Goal: Task Accomplishment & Management: Manage account settings

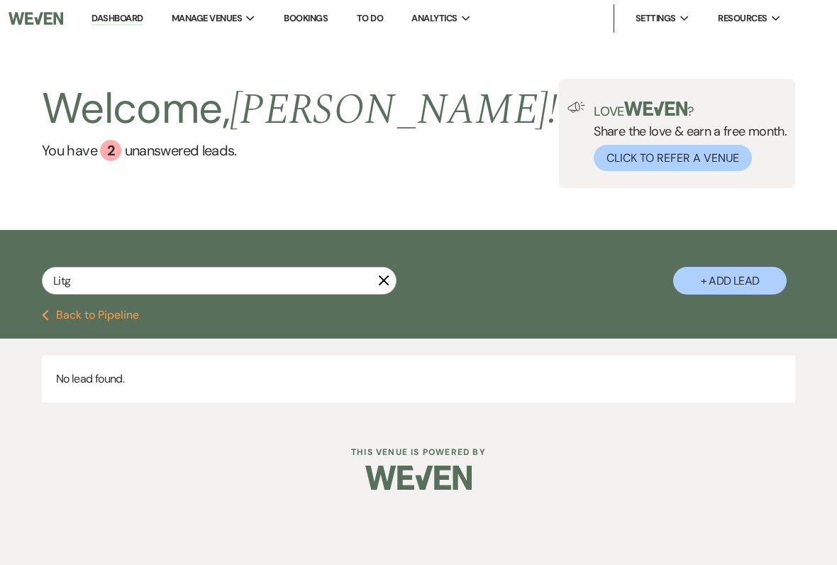
type input "[PERSON_NAME]"
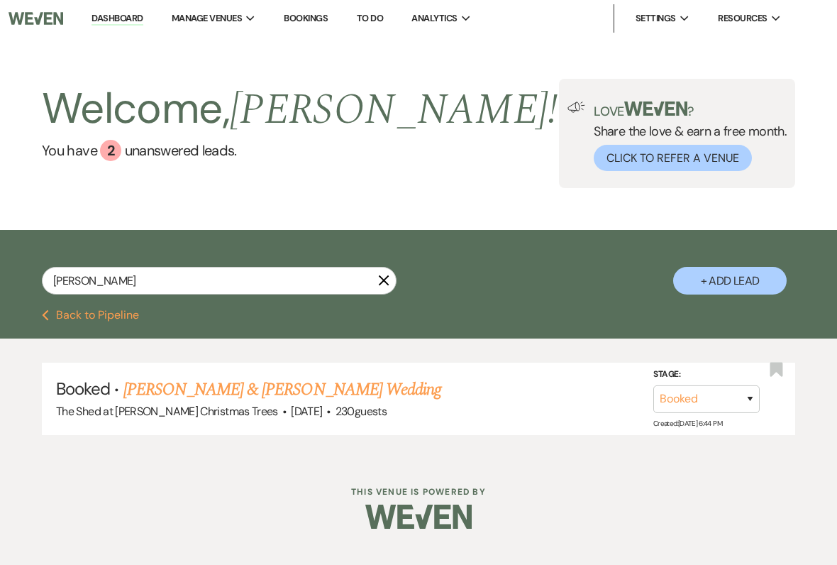
click at [171, 381] on link "[PERSON_NAME] & [PERSON_NAME] Wedding" at bounding box center [282, 390] width 318 height 26
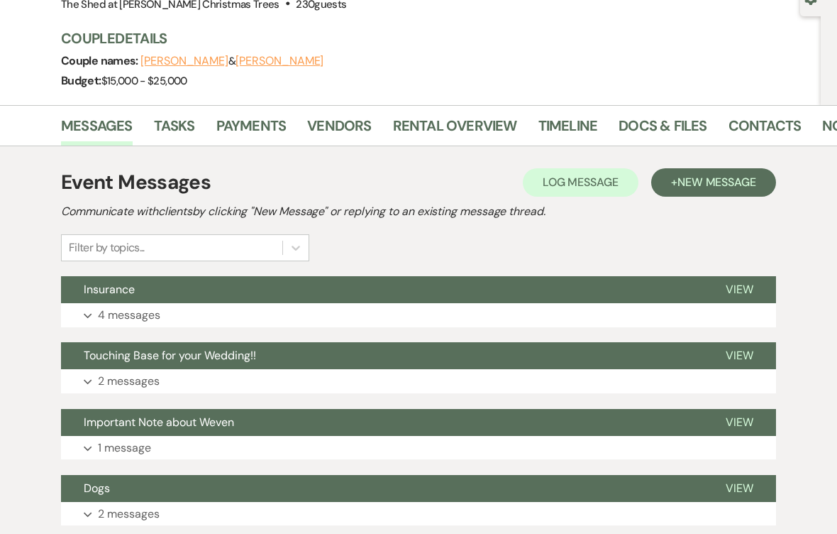
click at [630, 145] on link "Docs & Files" at bounding box center [663, 129] width 88 height 31
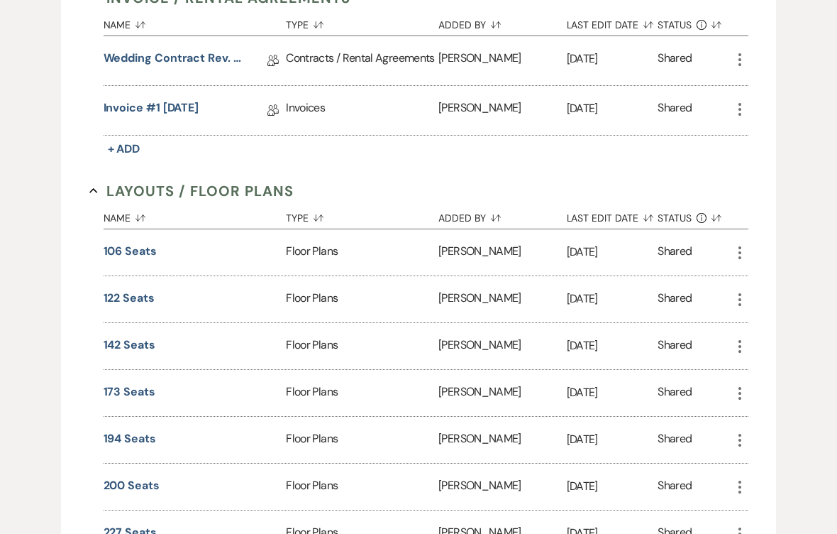
scroll to position [588, 0]
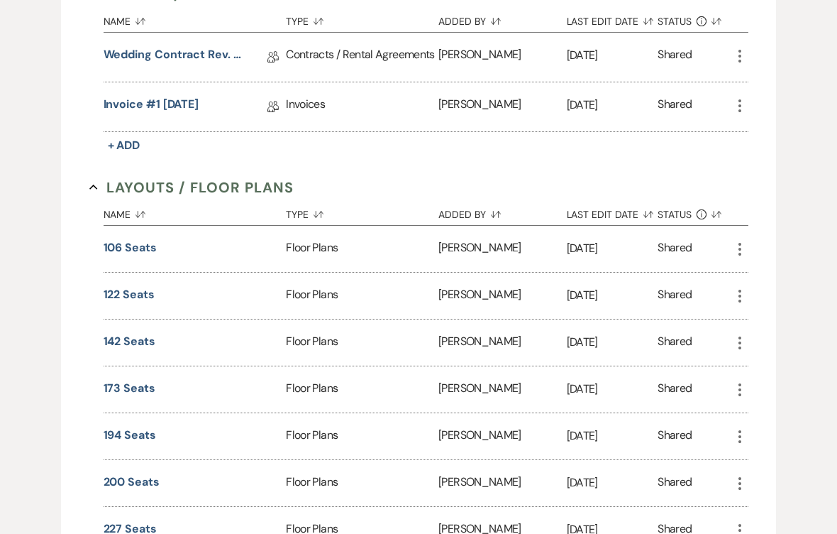
click at [127, 52] on link "Wedding Contract Rev. [DATE]" at bounding box center [175, 58] width 142 height 22
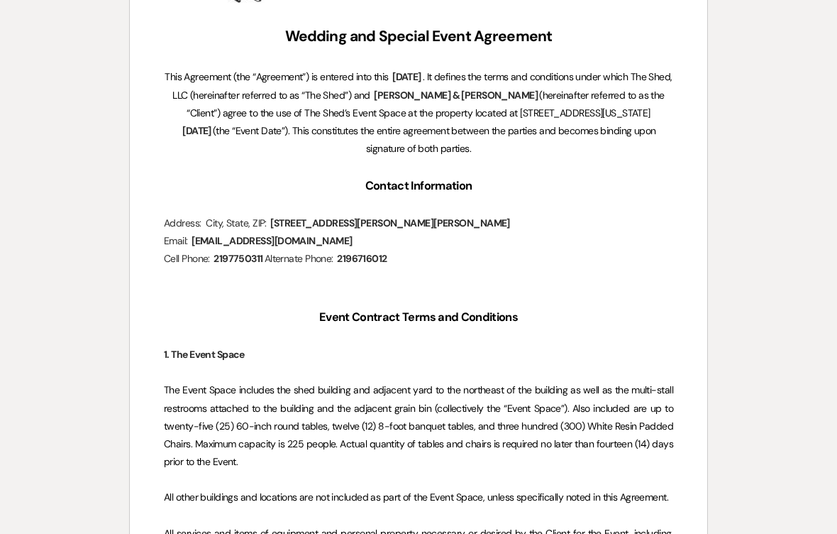
scroll to position [424, 0]
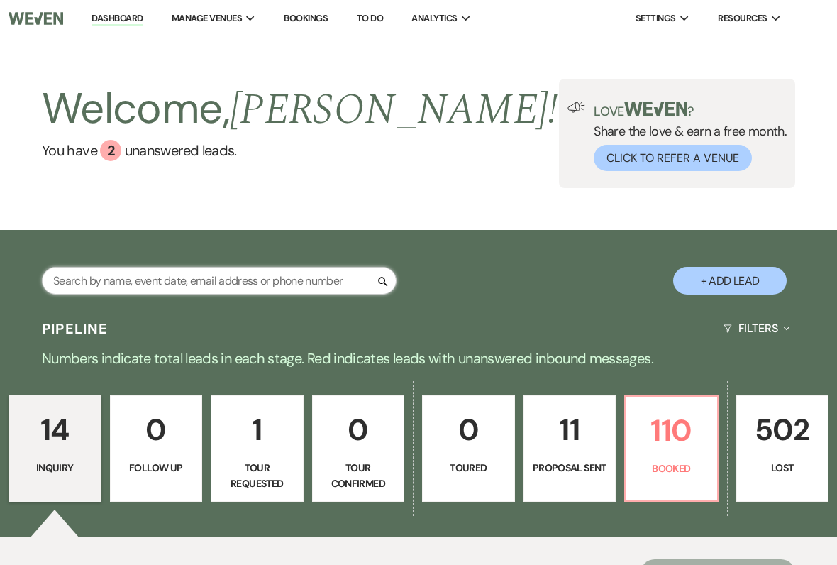
click at [172, 278] on input "text" at bounding box center [219, 281] width 355 height 28
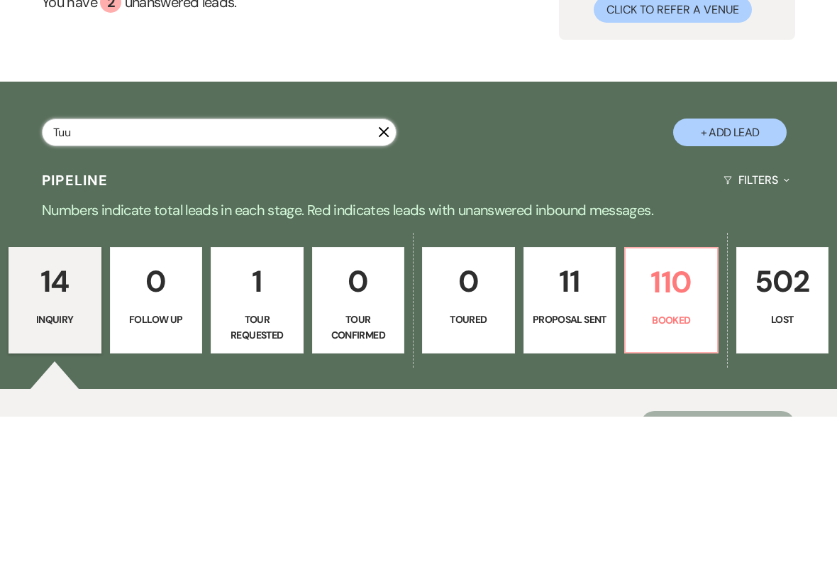
type input "Tuuk"
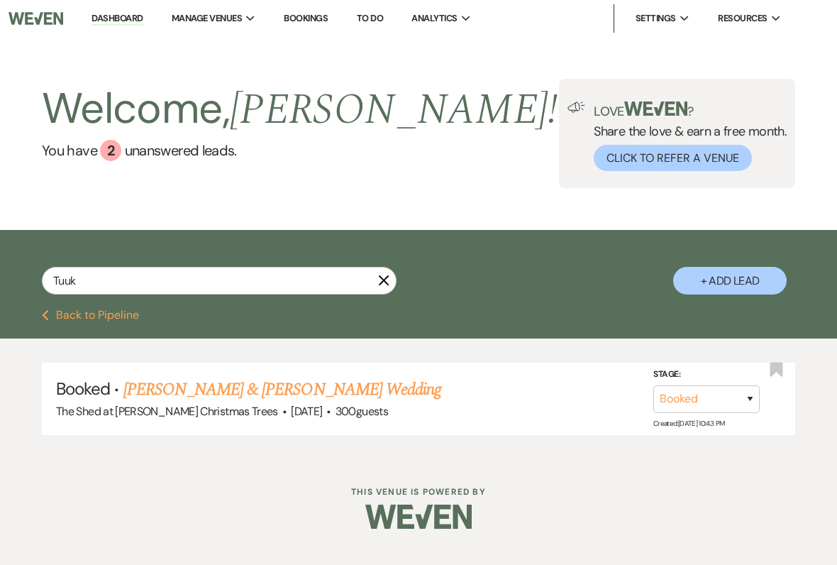
click at [197, 387] on link "Kyler Van Voorst & Sydnee Tuuk's Wedding" at bounding box center [282, 390] width 318 height 26
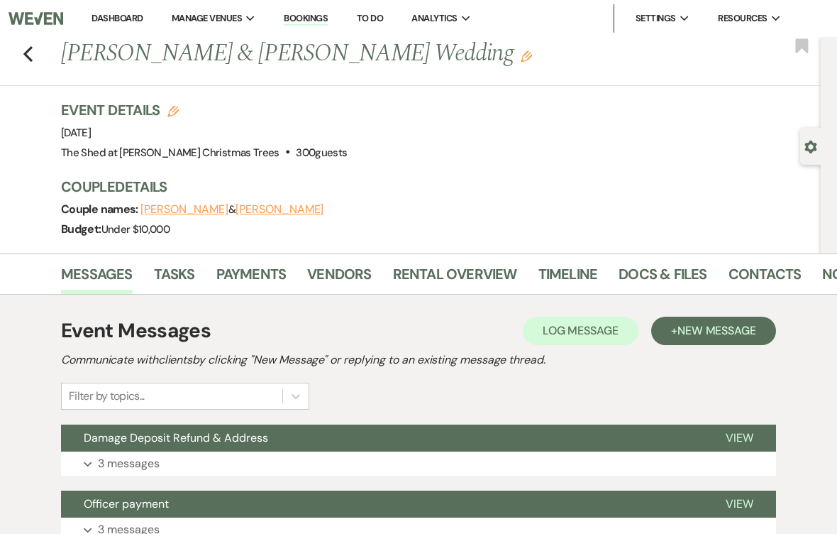
click at [627, 268] on link "Docs & Files" at bounding box center [663, 278] width 88 height 31
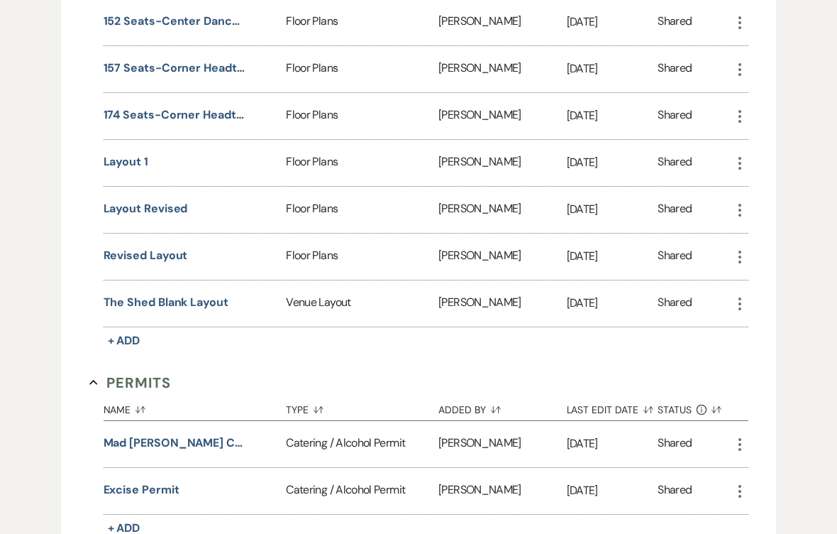
scroll to position [1285, 0]
click at [141, 251] on button "Revised Layout" at bounding box center [146, 256] width 84 height 17
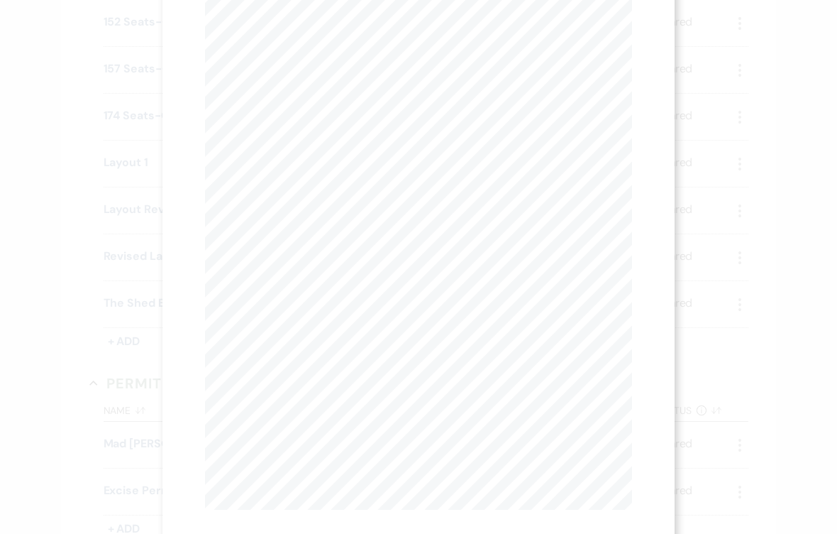
scroll to position [105, 0]
